Goal: Transaction & Acquisition: Purchase product/service

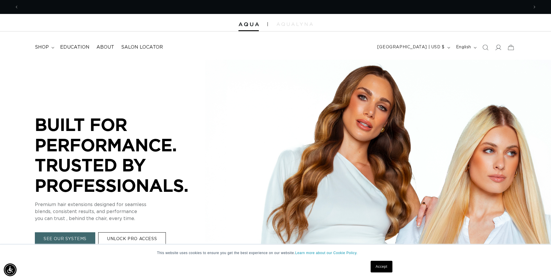
scroll to position [0, 510]
click at [500, 49] on icon at bounding box center [498, 47] width 6 height 6
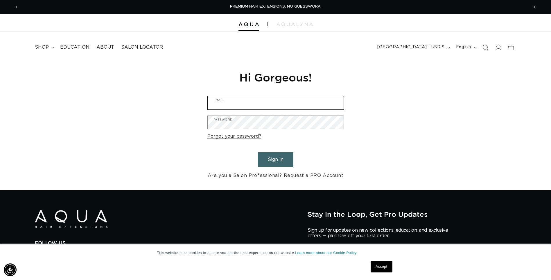
click at [272, 108] on input "Email" at bounding box center [276, 102] width 136 height 13
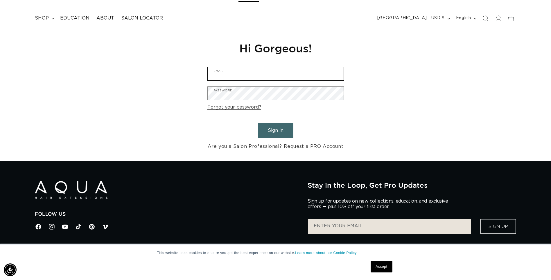
scroll to position [0, 1020]
click at [260, 70] on input "Email" at bounding box center [276, 73] width 136 height 13
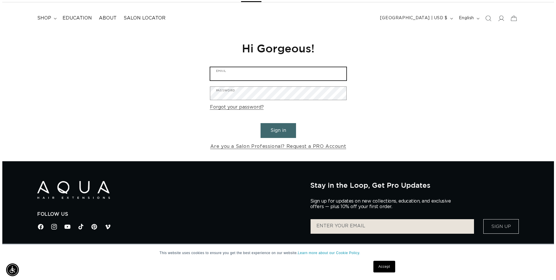
scroll to position [0, 0]
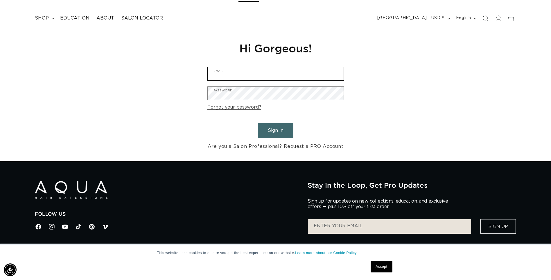
type input "[EMAIL_ADDRESS][DOMAIN_NAME]"
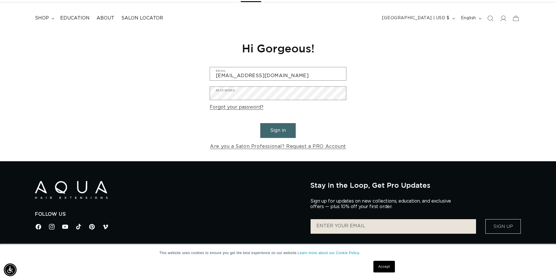
click at [263, 90] on div at bounding box center [278, 140] width 556 height 280
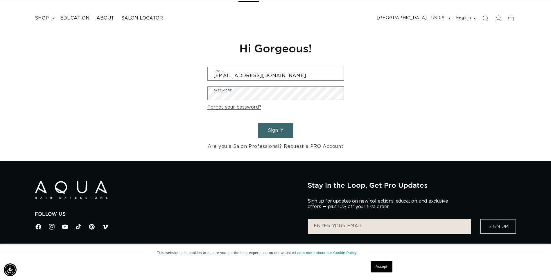
scroll to position [0, 1020]
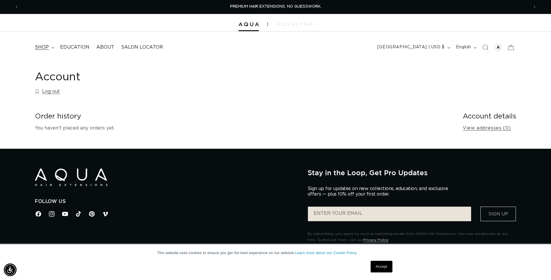
click at [47, 48] on span "shop" at bounding box center [42, 47] width 14 height 6
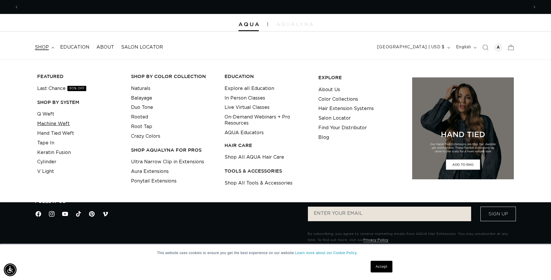
scroll to position [0, 510]
click at [57, 125] on link "Machine Weft" at bounding box center [53, 124] width 33 height 10
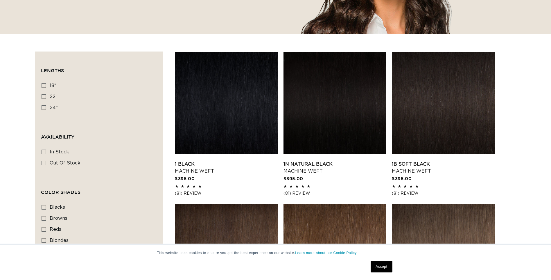
scroll to position [174, 0]
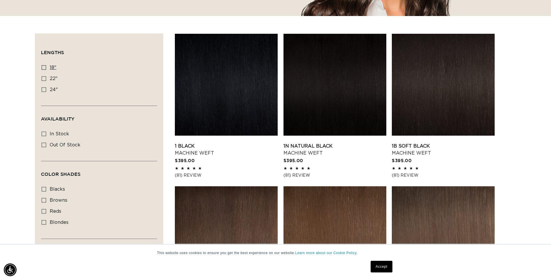
click at [44, 68] on icon at bounding box center [44, 67] width 5 height 5
click at [44, 68] on input "18" 18" (41 products)" at bounding box center [44, 67] width 5 height 5
checkbox input "true"
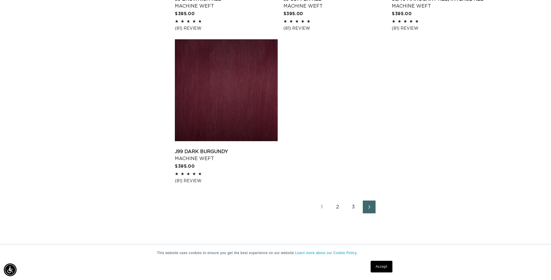
scroll to position [959, 0]
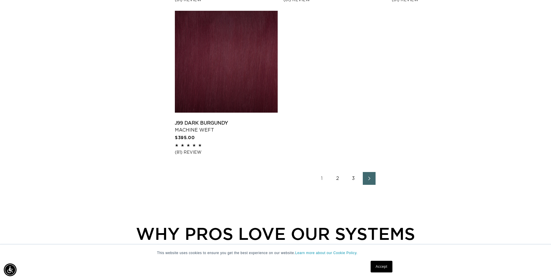
click at [337, 178] on link "2" at bounding box center [338, 178] width 13 height 13
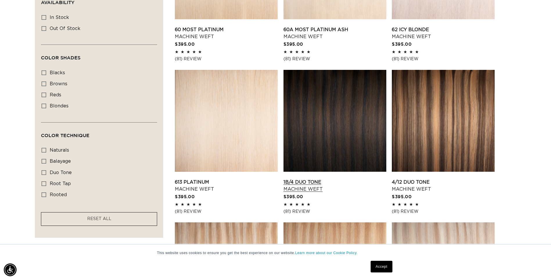
scroll to position [0, 510]
click at [309, 190] on link "1B/4 Duo Tone Machine Weft" at bounding box center [335, 185] width 103 height 14
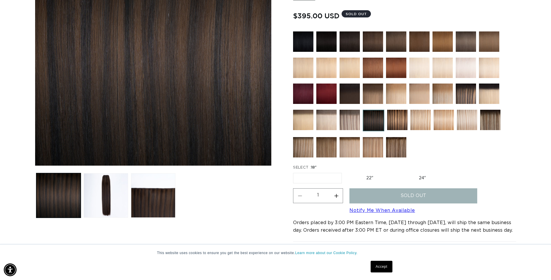
click at [367, 179] on label "22" Variant sold out or unavailable" at bounding box center [369, 178] width 49 height 10
click at [345, 172] on input "22" Variant sold out or unavailable" at bounding box center [345, 171] width 0 height 0
radio input "true"
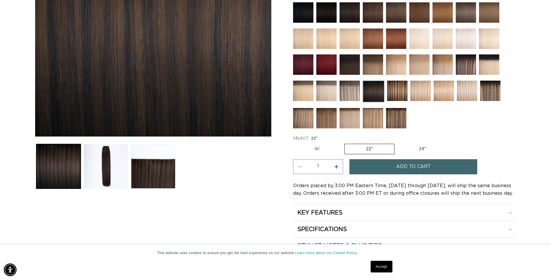
scroll to position [0, 1020]
click at [320, 147] on label "18" Variant sold out or unavailable" at bounding box center [317, 149] width 48 height 10
click at [295, 143] on input "18" Variant sold out or unavailable" at bounding box center [295, 142] width 0 height 0
radio input "true"
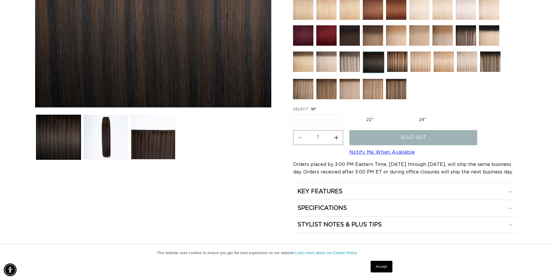
scroll to position [0, 510]
click at [384, 152] on link "Notify Me When Available" at bounding box center [382, 152] width 65 height 5
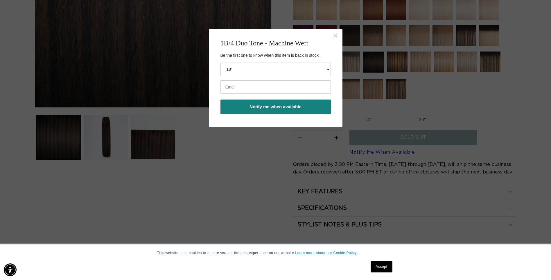
scroll to position [0, 0]
click at [277, 89] on input "email" at bounding box center [276, 86] width 110 height 13
type input "[EMAIL_ADDRESS][DOMAIN_NAME]"
click at [274, 105] on button "Notify me when available" at bounding box center [276, 106] width 110 height 15
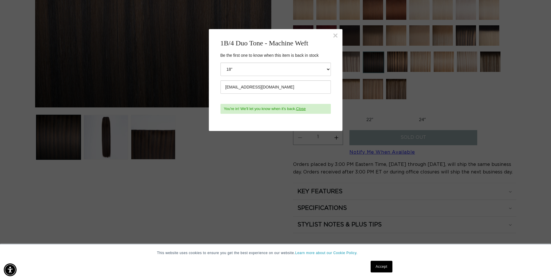
scroll to position [0, 510]
click at [333, 34] on button "×" at bounding box center [335, 35] width 5 height 9
